Goal: Transaction & Acquisition: Book appointment/travel/reservation

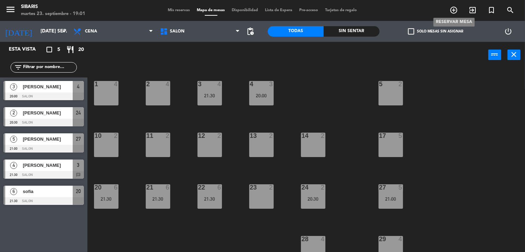
click at [453, 12] on icon "add_circle_outline" at bounding box center [454, 10] width 8 height 8
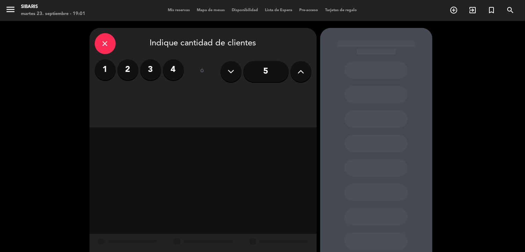
click at [127, 65] on label "2" at bounding box center [127, 69] width 21 height 21
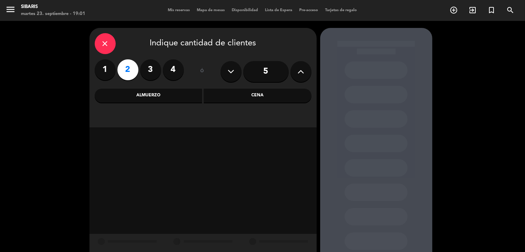
drag, startPoint x: 252, startPoint y: 87, endPoint x: 264, endPoint y: 93, distance: 13.3
click at [253, 88] on div "close Indique cantidad de clientes 1 2 3 4 ó 5 Almuerzo Cena" at bounding box center [202, 78] width 227 height 100
drag, startPoint x: 264, startPoint y: 93, endPoint x: 277, endPoint y: 94, distance: 13.7
click at [264, 93] on div "Cena" at bounding box center [258, 96] width 108 height 14
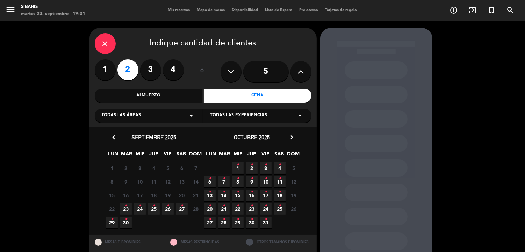
click at [124, 207] on span "23 •" at bounding box center [126, 209] width 12 height 12
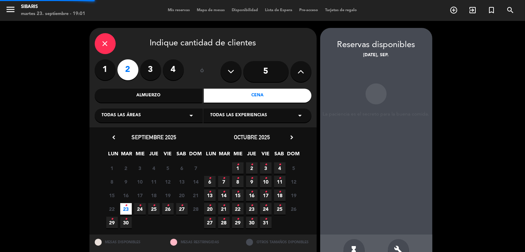
scroll to position [19, 0]
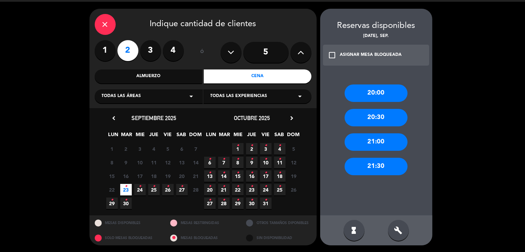
click at [394, 140] on div "21:00" at bounding box center [376, 142] width 63 height 17
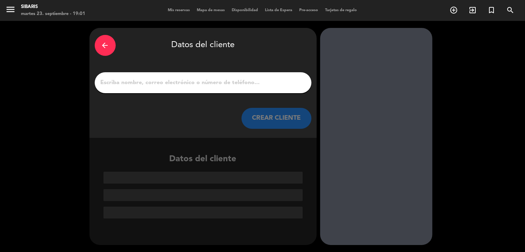
scroll to position [0, 0]
click at [233, 78] on input "1" at bounding box center [203, 83] width 206 height 10
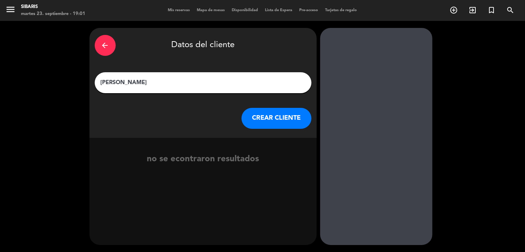
type input "[PERSON_NAME]"
click at [296, 120] on button "CREAR CLIENTE" at bounding box center [277, 118] width 70 height 21
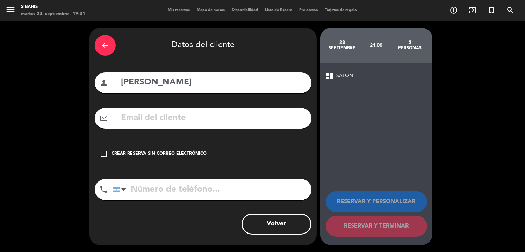
drag, startPoint x: 104, startPoint y: 152, endPoint x: 120, endPoint y: 156, distance: 15.9
click at [105, 152] on icon "check_box_outline_blank" at bounding box center [104, 154] width 8 height 8
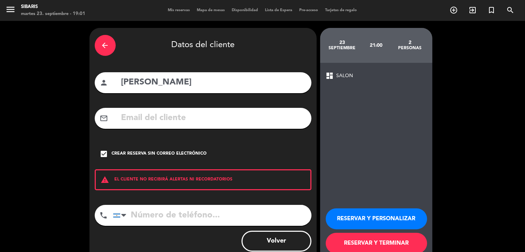
scroll to position [17, 0]
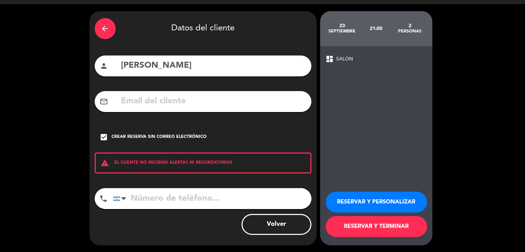
click at [358, 227] on button "RESERVAR Y TERMINAR" at bounding box center [376, 226] width 101 height 21
